Goal: Check status: Check status

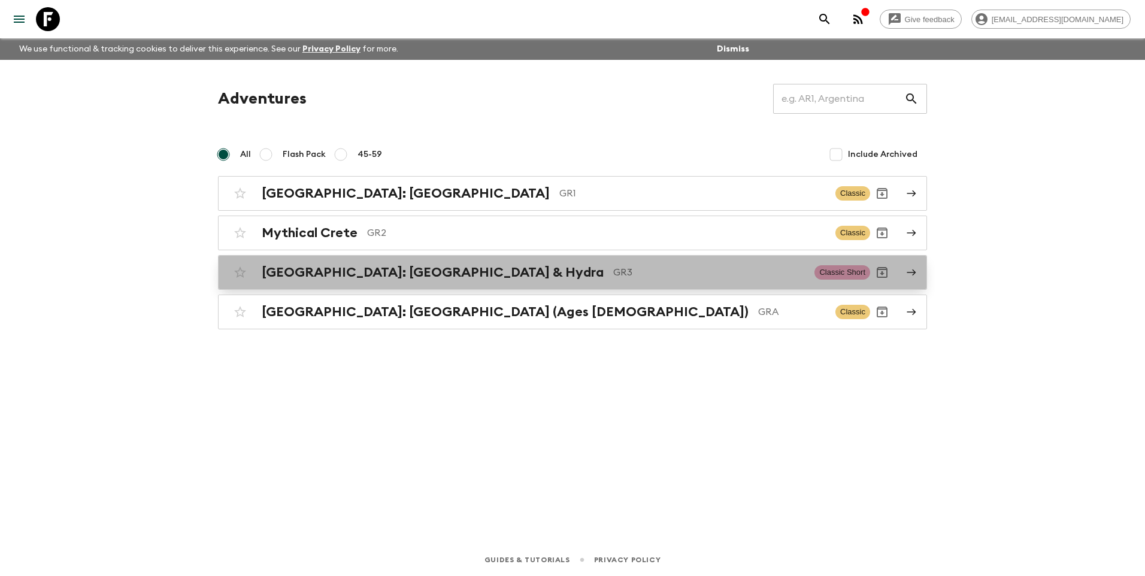
click at [383, 278] on h2 "[GEOGRAPHIC_DATA]: [GEOGRAPHIC_DATA] & Hydra" at bounding box center [433, 273] width 342 height 16
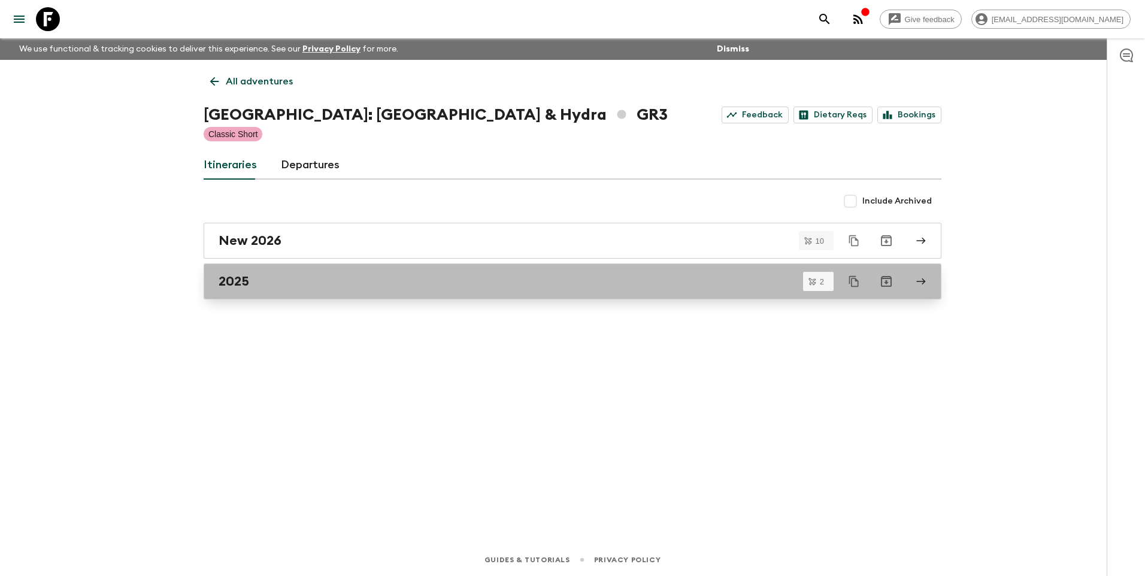
click at [263, 276] on div "2025" at bounding box center [561, 282] width 685 height 16
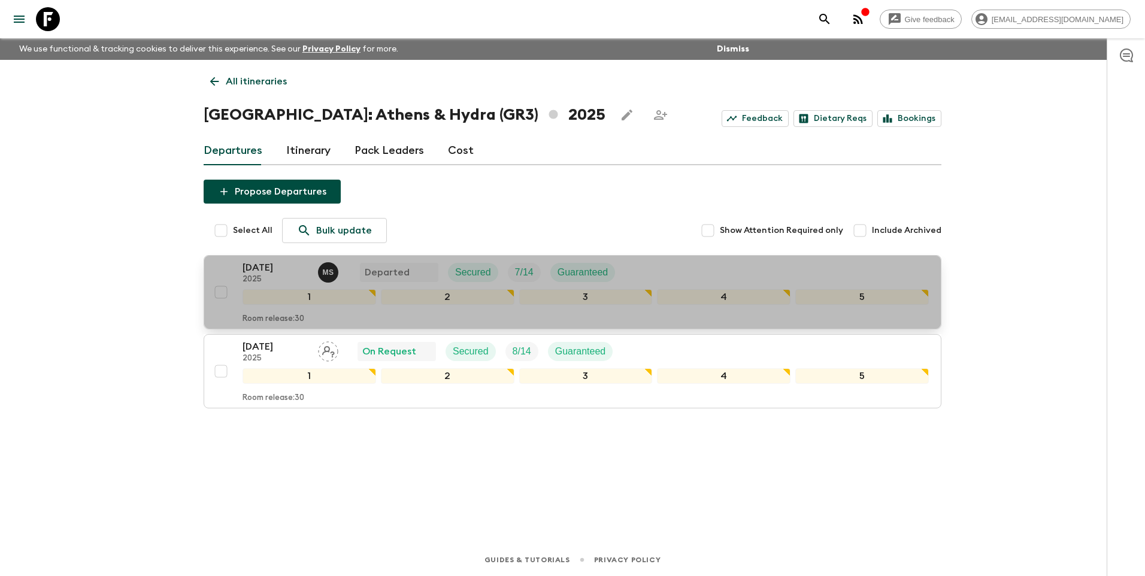
click at [265, 262] on p "[DATE]" at bounding box center [275, 267] width 66 height 14
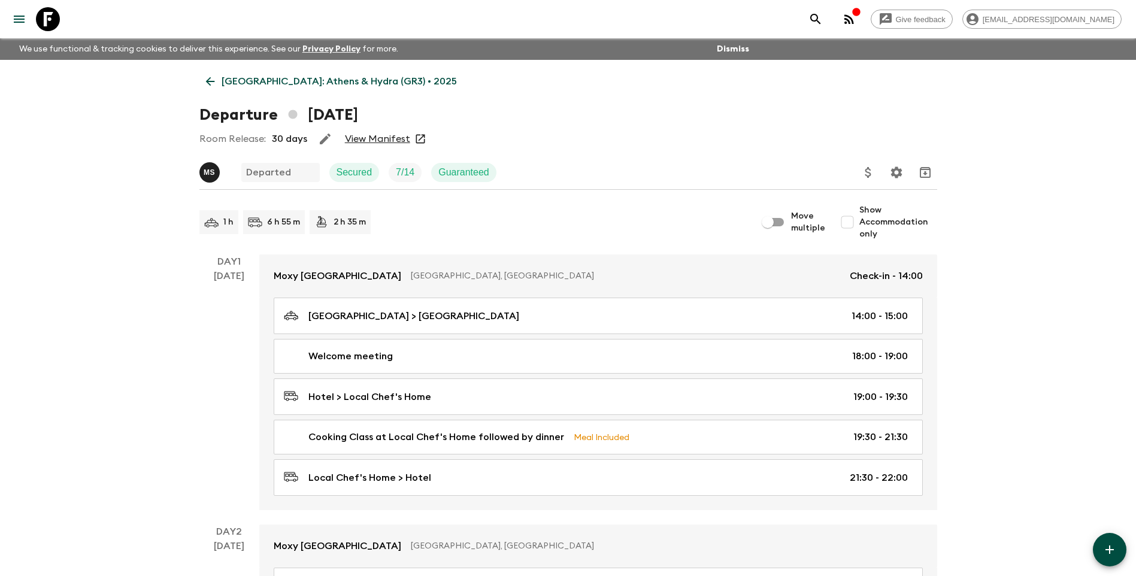
click at [371, 138] on link "View Manifest" at bounding box center [377, 139] width 65 height 12
click at [241, 92] on link "[GEOGRAPHIC_DATA]: Athens & Hydra (GR3) • 2025" at bounding box center [331, 81] width 264 height 24
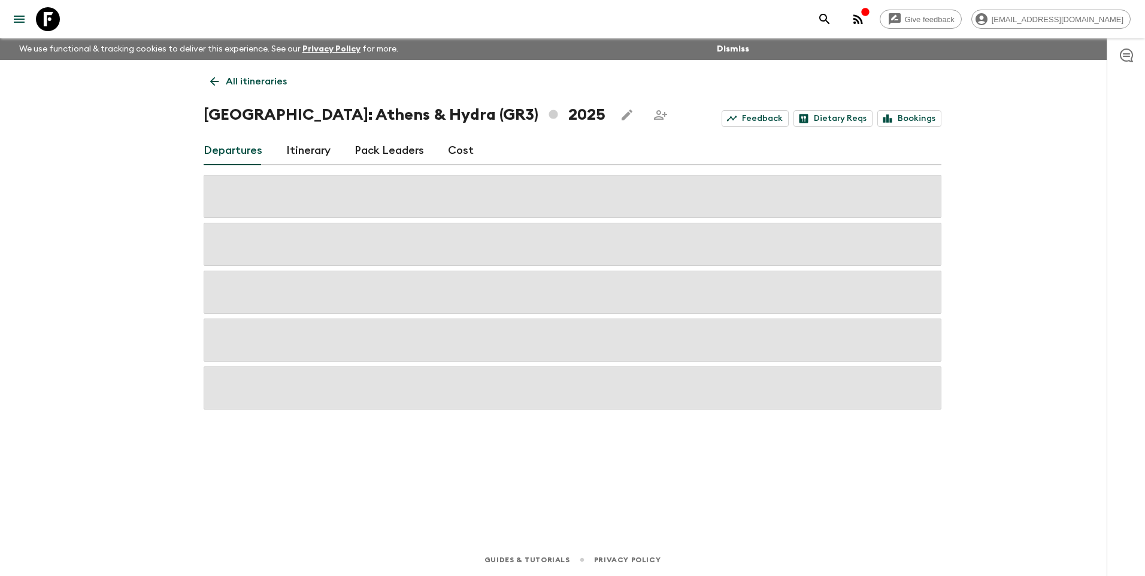
click at [241, 92] on link "All itineraries" at bounding box center [249, 81] width 90 height 24
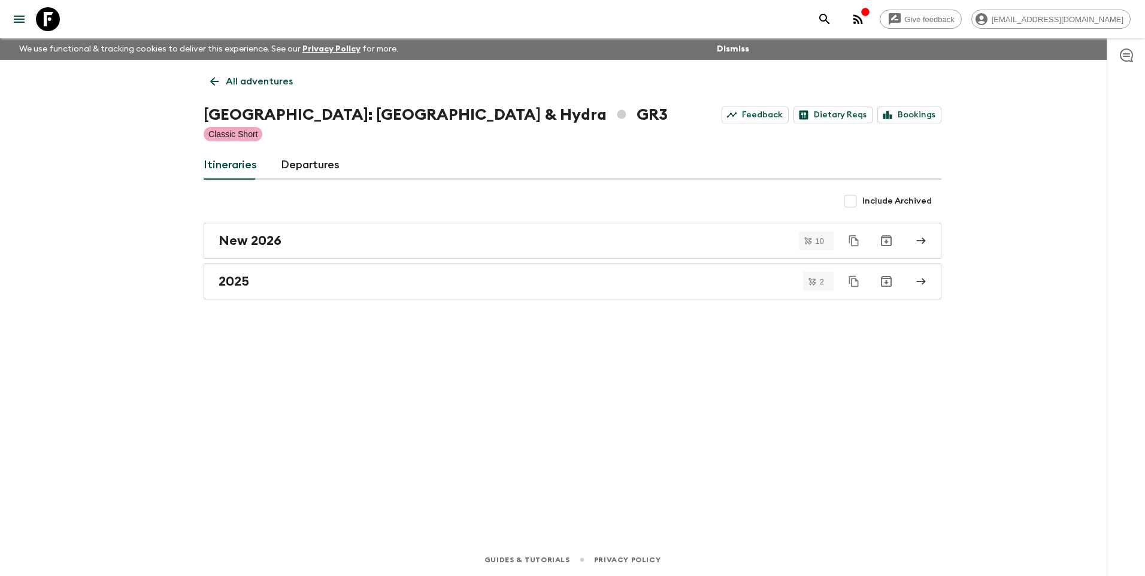
click at [251, 83] on p "All adventures" at bounding box center [259, 81] width 67 height 14
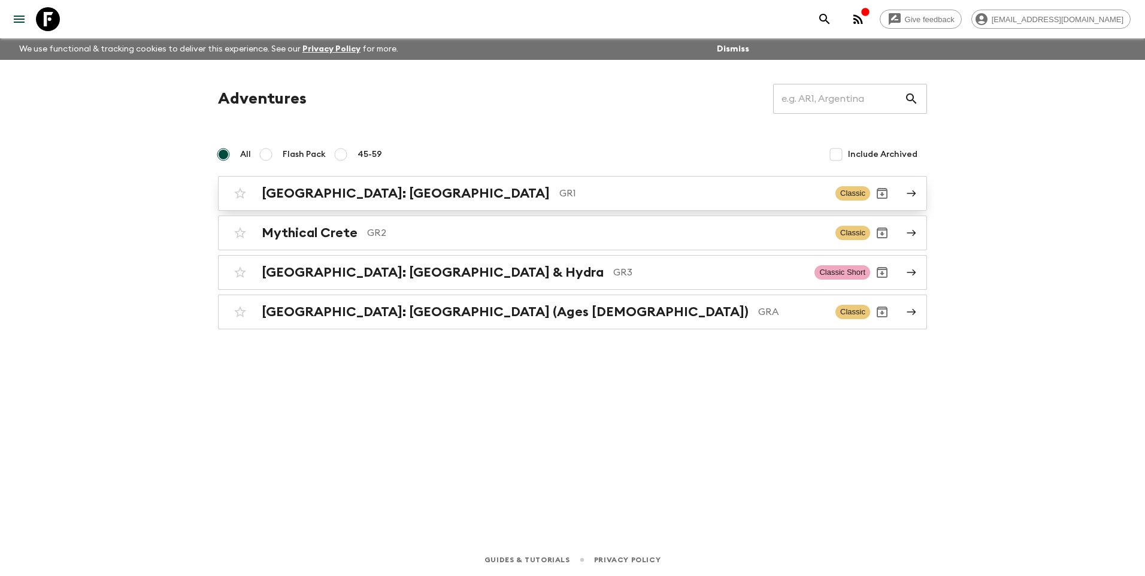
click at [330, 196] on h2 "[GEOGRAPHIC_DATA]: [GEOGRAPHIC_DATA]" at bounding box center [406, 194] width 288 height 16
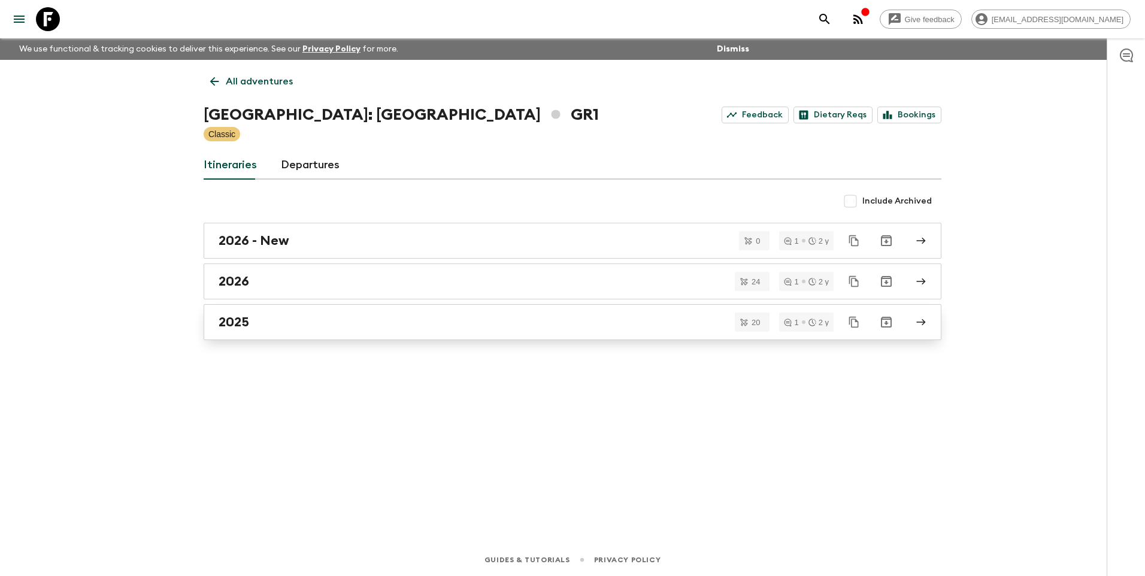
click at [249, 329] on h2 "2025" at bounding box center [234, 322] width 31 height 16
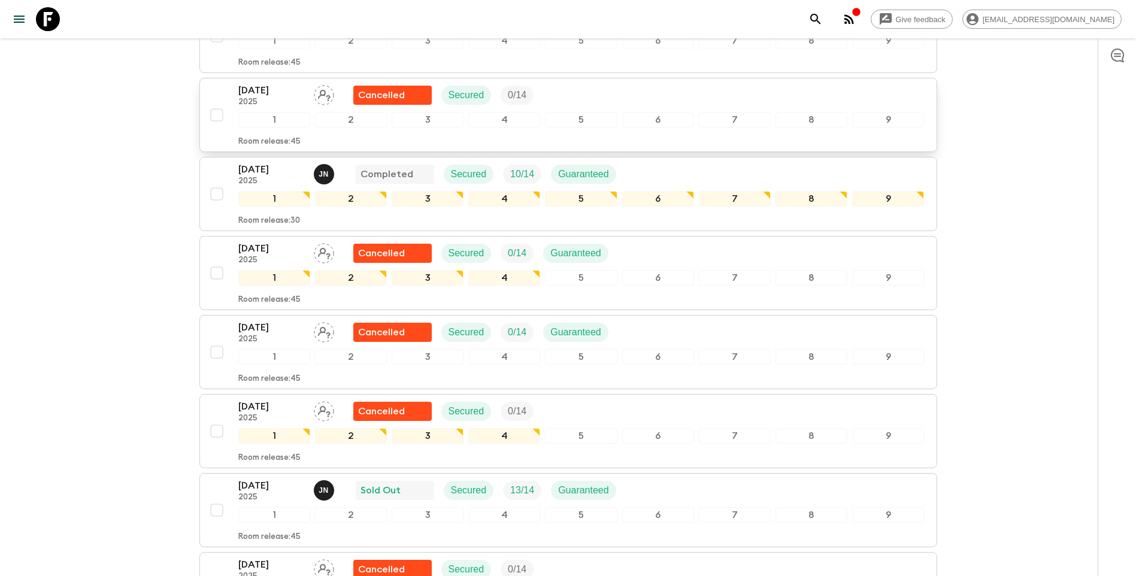
scroll to position [838, 0]
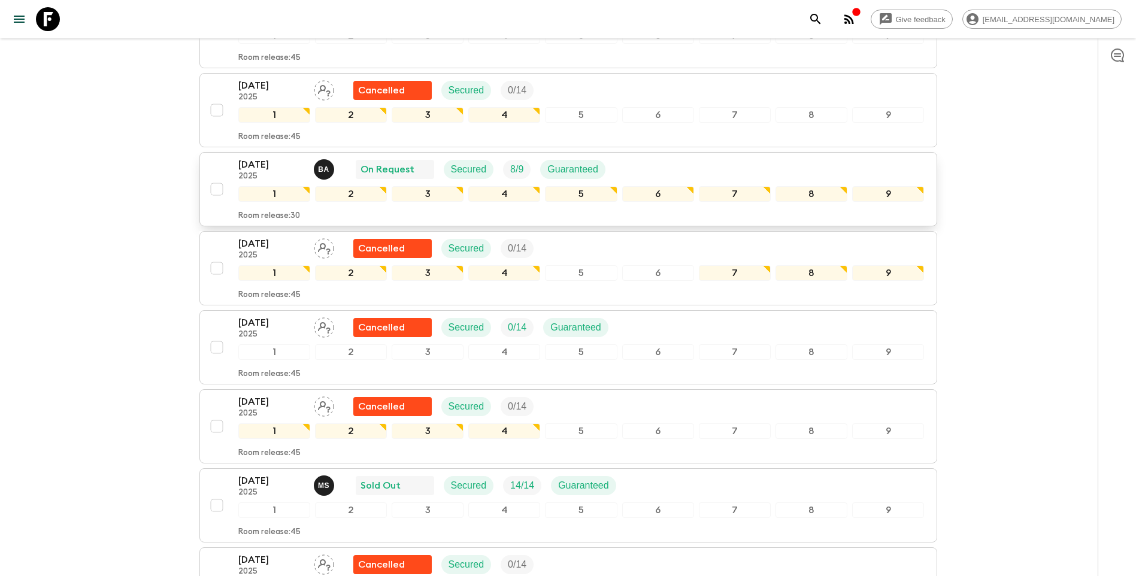
click at [245, 157] on p "[DATE]" at bounding box center [271, 164] width 66 height 14
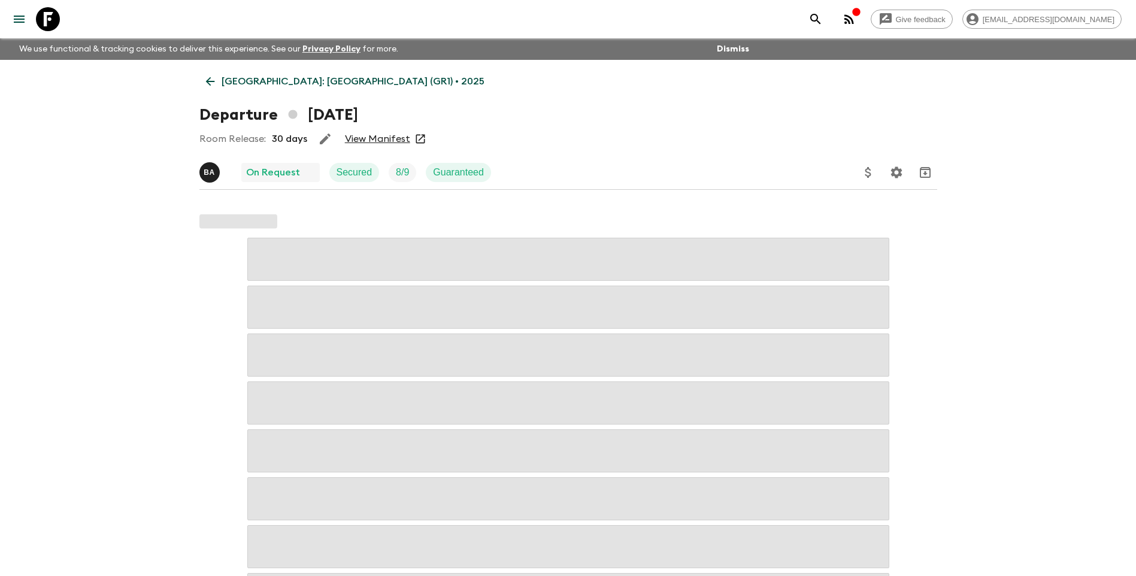
click at [390, 142] on link "View Manifest" at bounding box center [377, 139] width 65 height 12
